Goal: Navigation & Orientation: Understand site structure

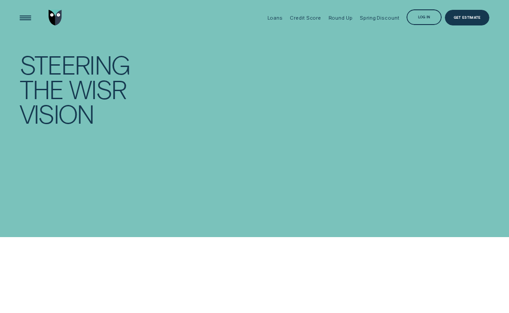
click at [47, 19] on link "Go to home page" at bounding box center [55, 17] width 16 height 35
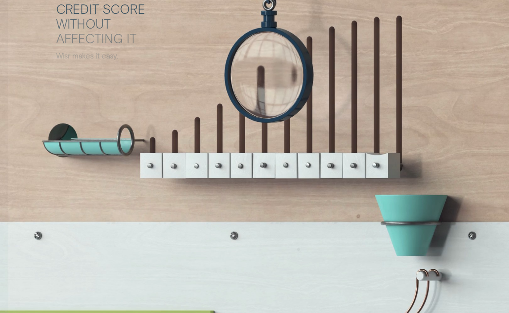
scroll to position [2348, 0]
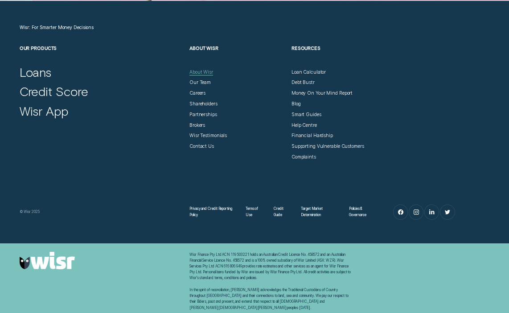
click at [201, 71] on div "About Wisr" at bounding box center [202, 72] width 24 height 6
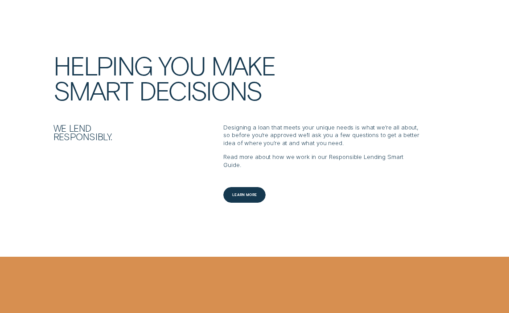
scroll to position [781, 0]
